Goal: Task Accomplishment & Management: Manage account settings

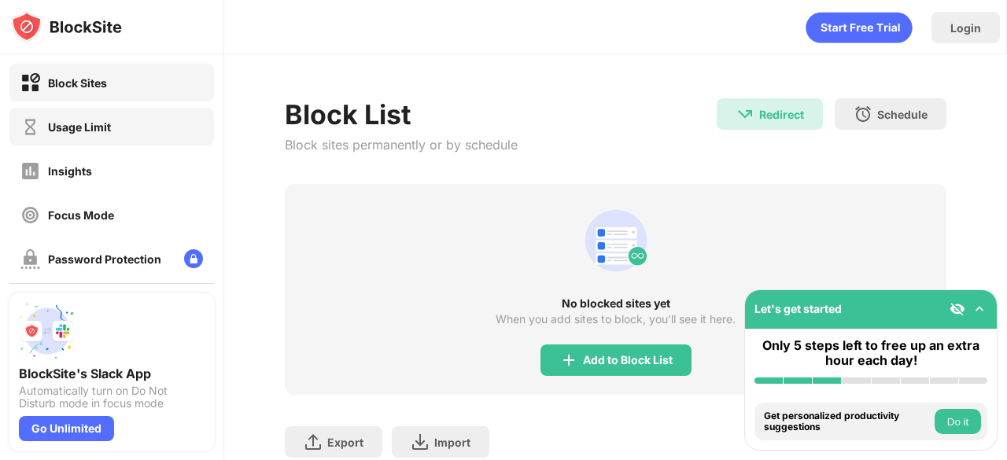
click at [85, 136] on div "Usage Limit" at bounding box center [111, 127] width 205 height 38
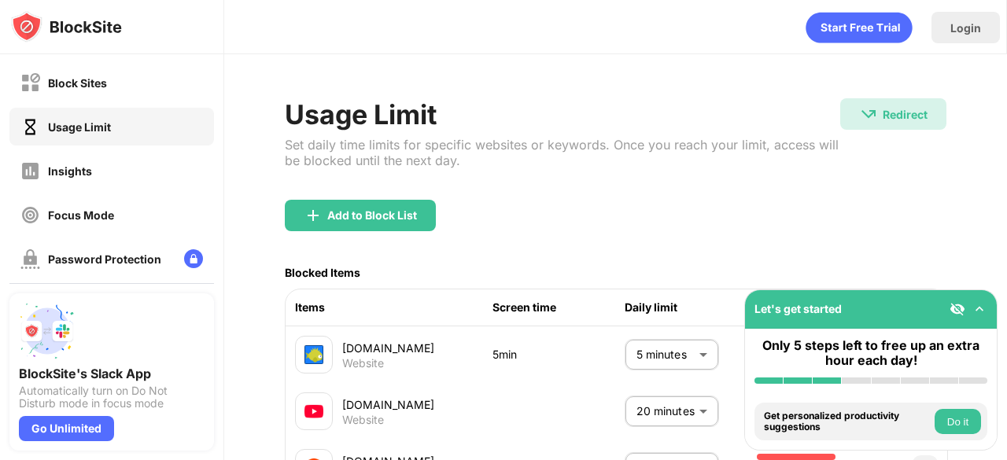
scroll to position [157, 0]
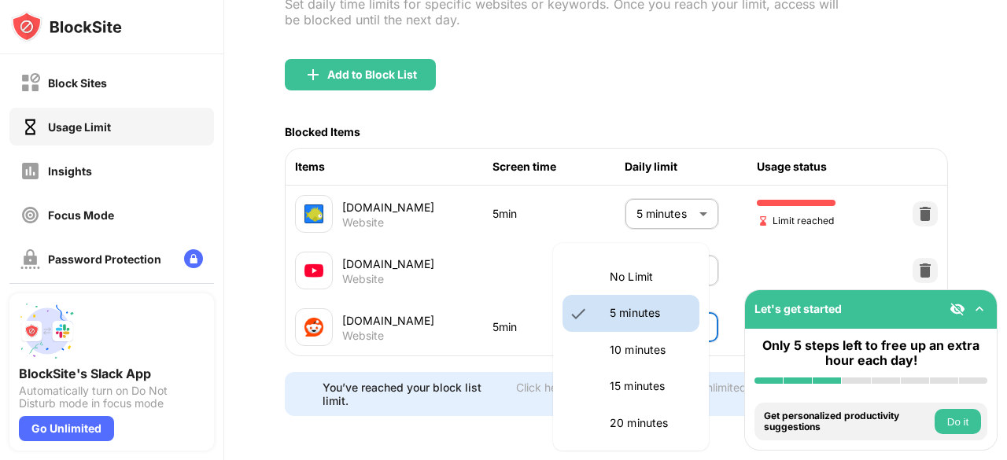
click at [684, 306] on body "Block Sites Usage Limit Insights Focus Mode Password Protection Custom Block Pa…" at bounding box center [503, 230] width 1007 height 460
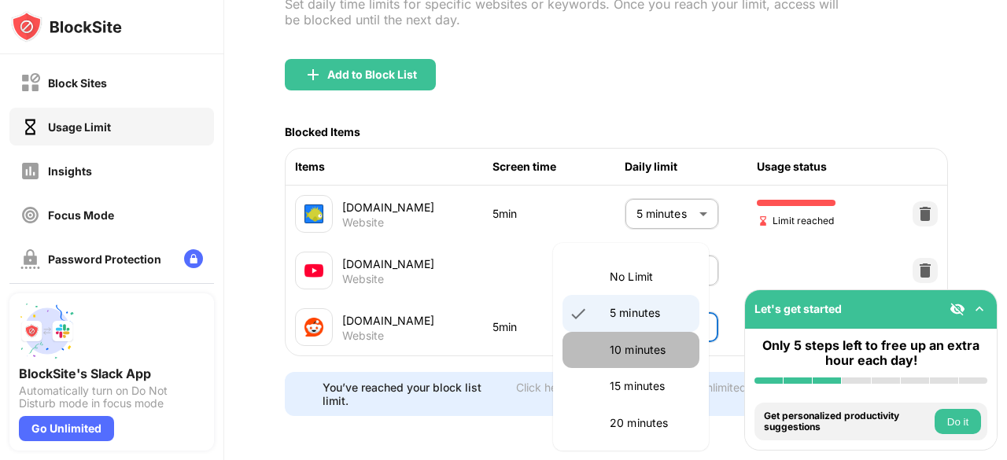
click at [636, 339] on li "10 minutes" at bounding box center [631, 350] width 137 height 36
type input "**"
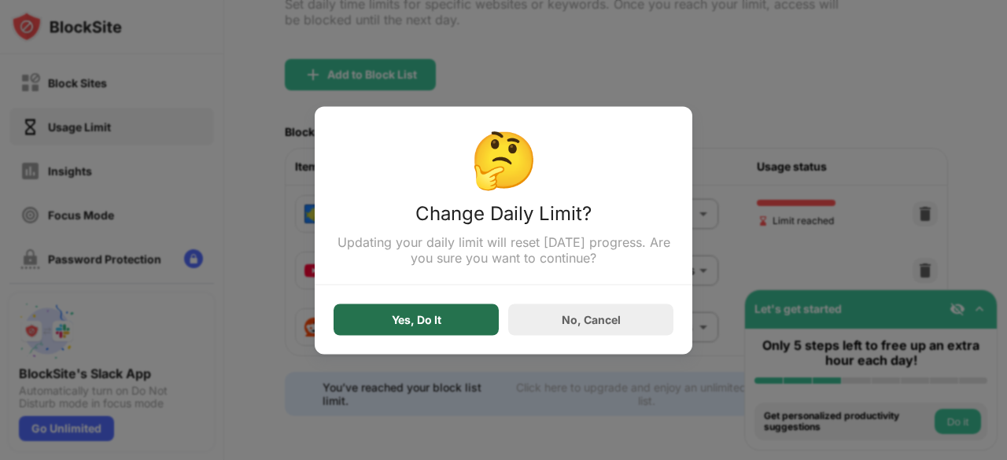
click at [485, 334] on div "Yes, Do It" at bounding box center [416, 319] width 165 height 31
